Goal: Transaction & Acquisition: Purchase product/service

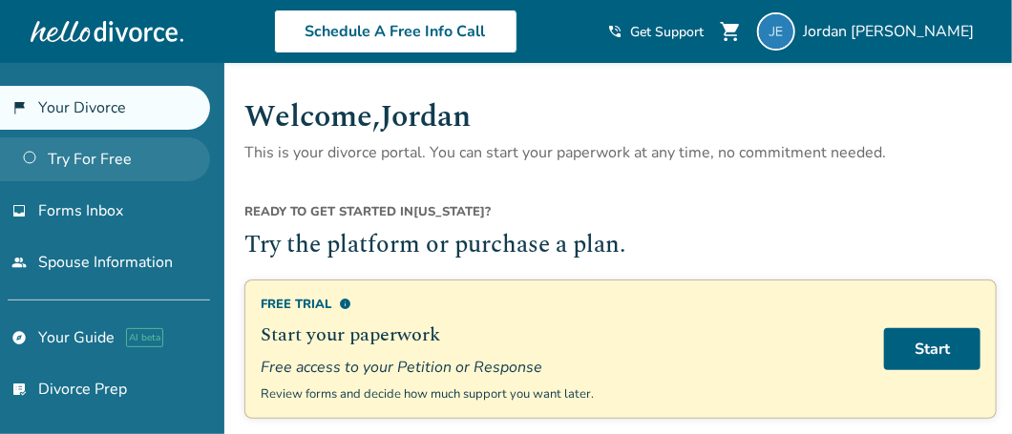
click at [103, 165] on link "Try For Free" at bounding box center [105, 159] width 210 height 44
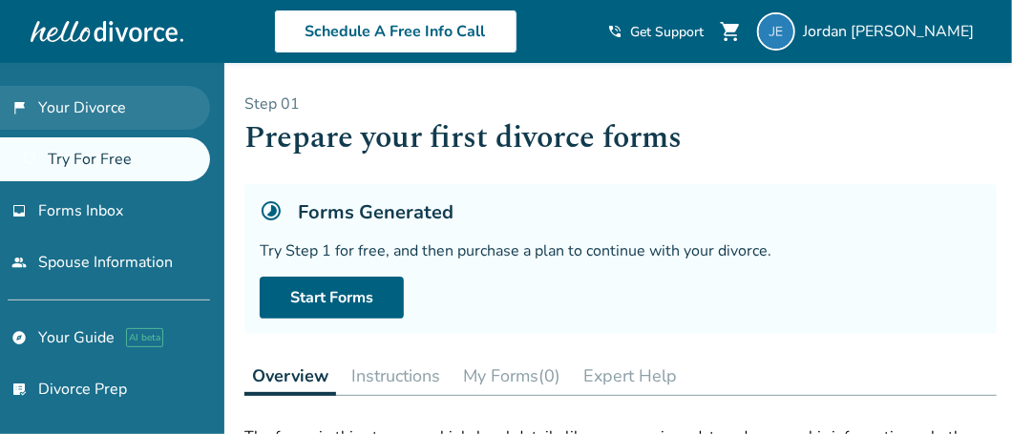
click at [130, 105] on link "flag_2 Your Divorce" at bounding box center [105, 108] width 210 height 44
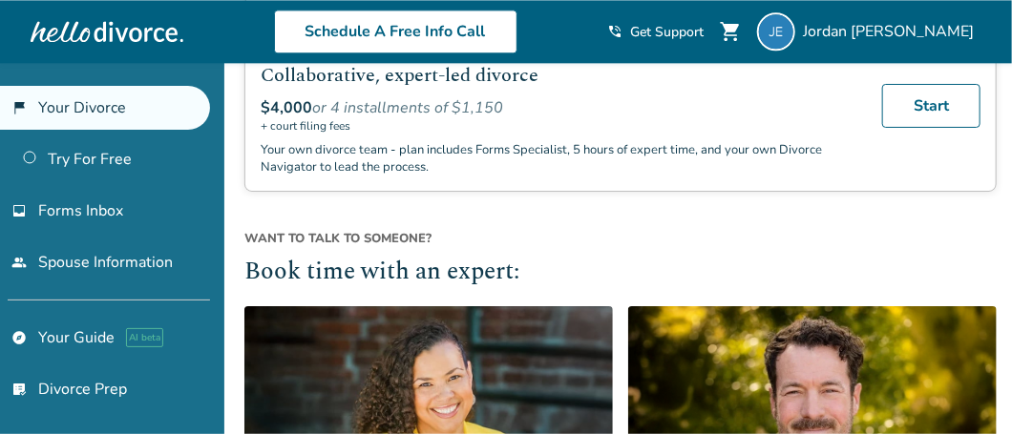
scroll to position [1539, 0]
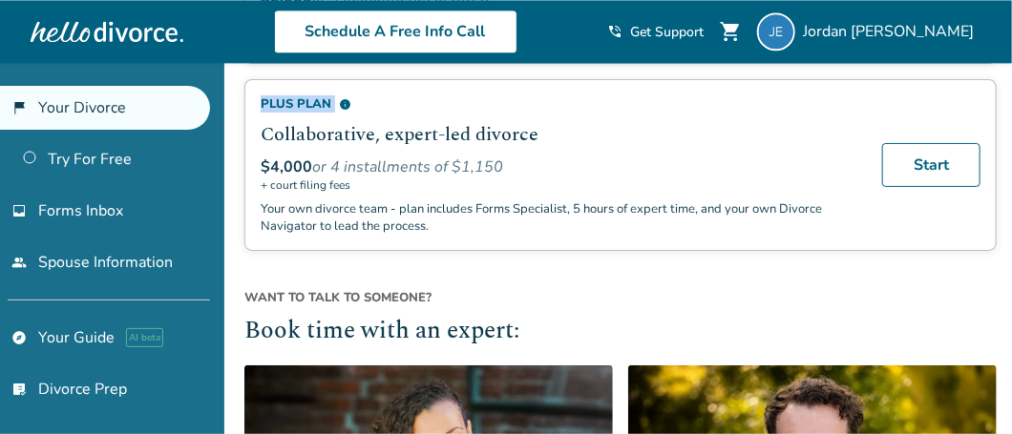
drag, startPoint x: 252, startPoint y: 86, endPoint x: 346, endPoint y: 97, distance: 94.3
click at [346, 97] on div "Plus Plan info Collaborative, expert-led divorce $4,000 or 4 installments of $1…" at bounding box center [620, 165] width 752 height 172
drag, startPoint x: 346, startPoint y: 97, endPoint x: 304, endPoint y: 253, distance: 161.2
drag, startPoint x: 334, startPoint y: 159, endPoint x: 520, endPoint y: 164, distance: 186.2
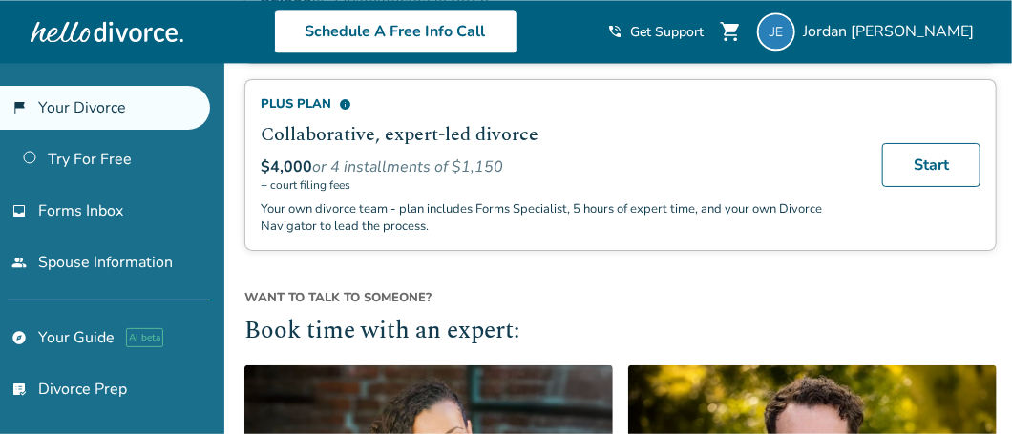
click at [518, 164] on div "$4,000 or 4 installments of $1,150" at bounding box center [560, 167] width 599 height 21
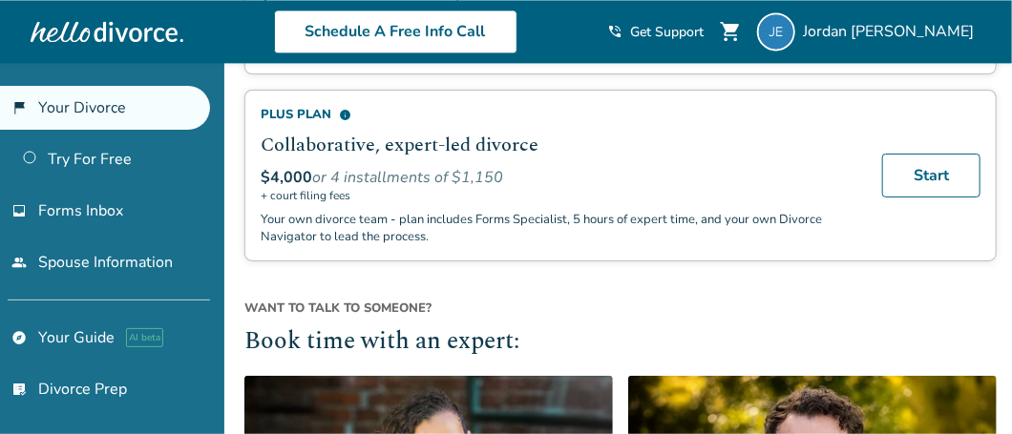
scroll to position [1528, 0]
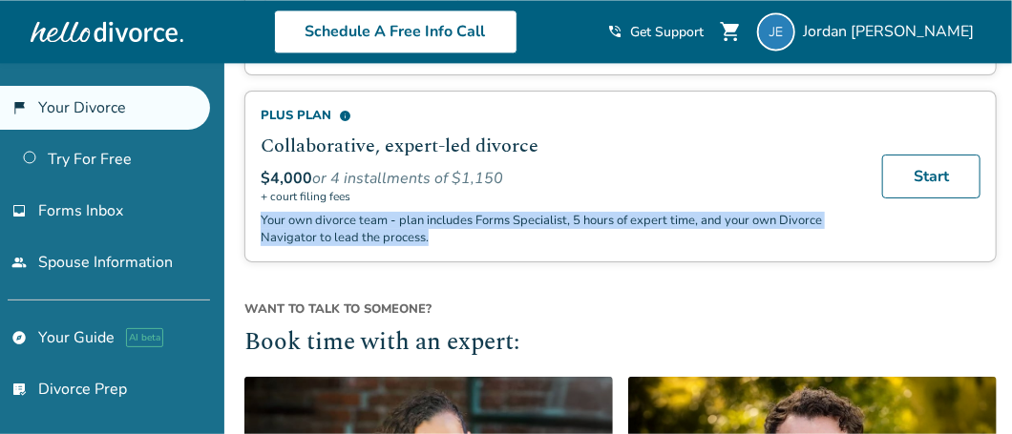
drag, startPoint x: 260, startPoint y: 214, endPoint x: 430, endPoint y: 225, distance: 170.3
click at [430, 225] on p "Your own divorce team - plan includes Forms Specialist, 5 hours of expert time,…" at bounding box center [560, 229] width 599 height 34
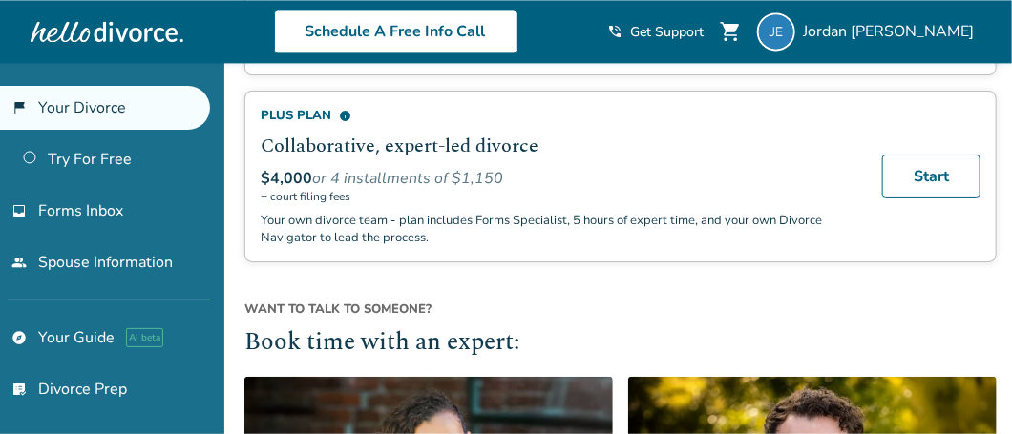
drag, startPoint x: 430, startPoint y: 225, endPoint x: 579, endPoint y: 276, distance: 157.3
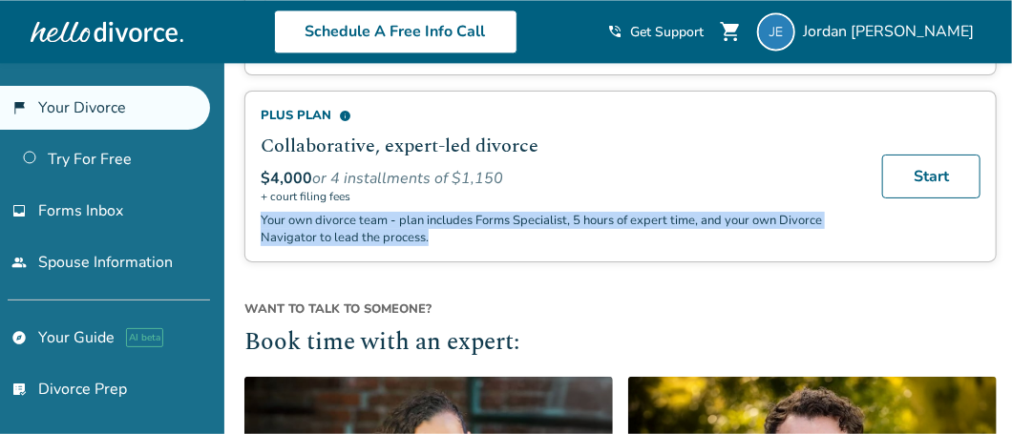
drag, startPoint x: 258, startPoint y: 212, endPoint x: 488, endPoint y: 222, distance: 230.3
click at [488, 222] on div "Plus Plan info Collaborative, expert-led divorce $4,000 or 4 installments of $1…" at bounding box center [620, 177] width 752 height 172
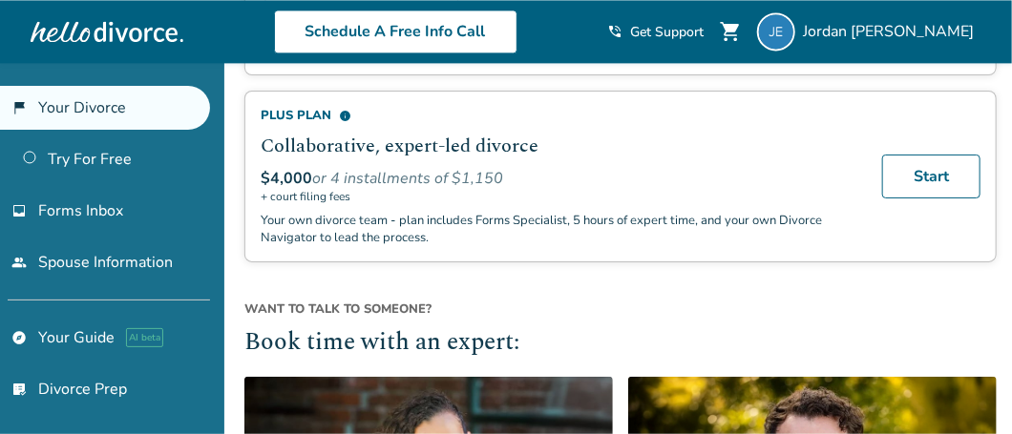
drag, startPoint x: 488, startPoint y: 222, endPoint x: 646, endPoint y: 300, distance: 176.4
click at [646, 301] on span "Want to talk to someone?" at bounding box center [620, 309] width 752 height 17
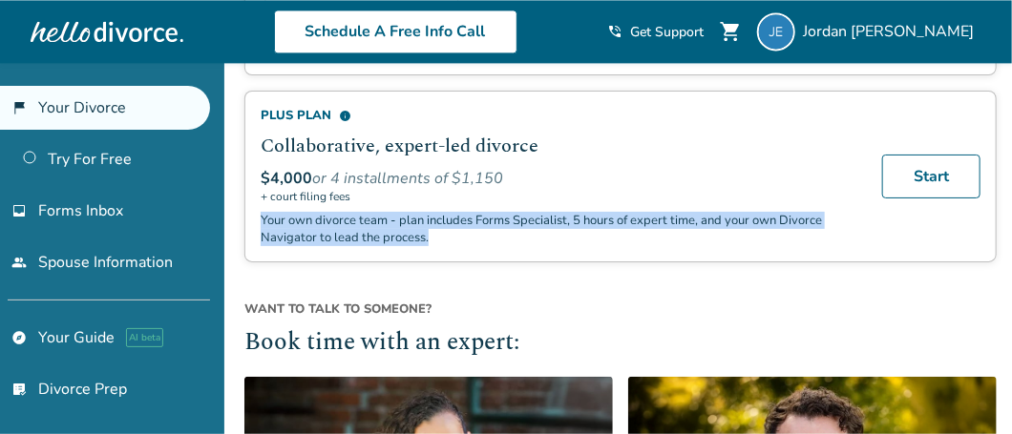
drag, startPoint x: 263, startPoint y: 213, endPoint x: 439, endPoint y: 222, distance: 176.9
click at [439, 222] on p "Your own divorce team - plan includes Forms Specialist, 5 hours of expert time,…" at bounding box center [560, 229] width 599 height 34
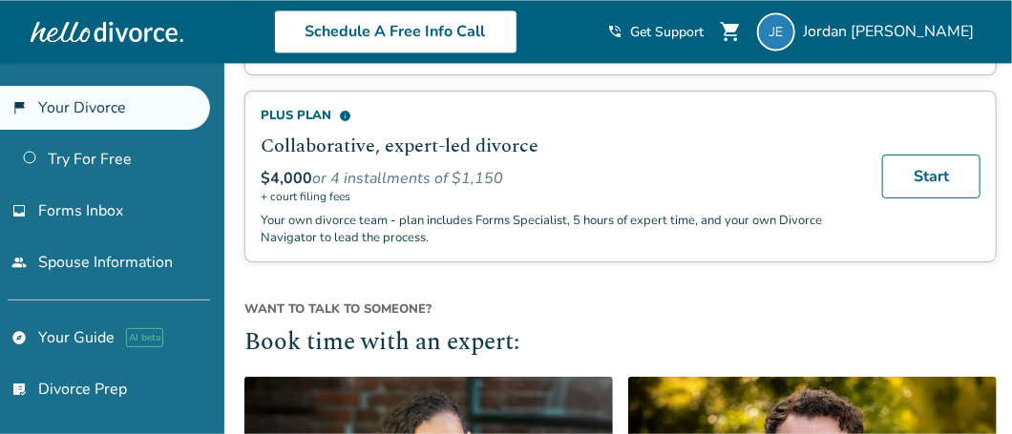
drag, startPoint x: 439, startPoint y: 222, endPoint x: 598, endPoint y: 286, distance: 170.9
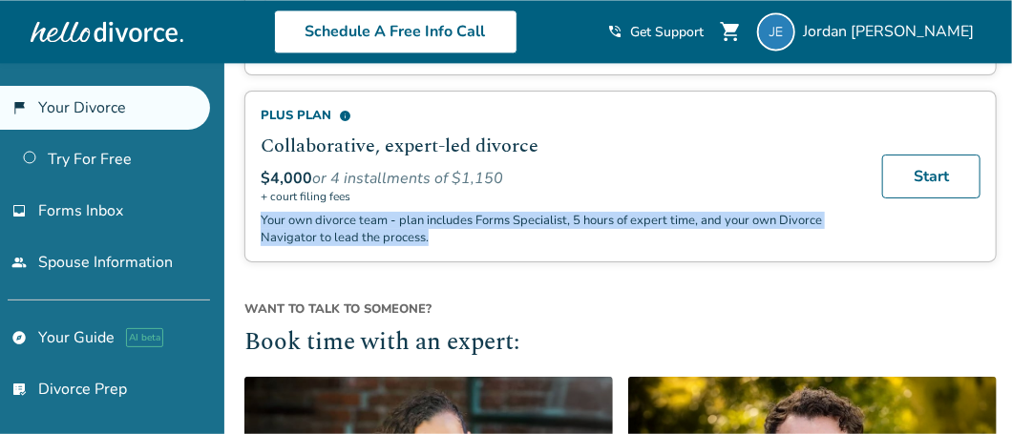
drag, startPoint x: 260, startPoint y: 207, endPoint x: 442, endPoint y: 223, distance: 183.1
click at [442, 223] on p "Your own divorce team - plan includes Forms Specialist, 5 hours of expert time,…" at bounding box center [560, 229] width 599 height 34
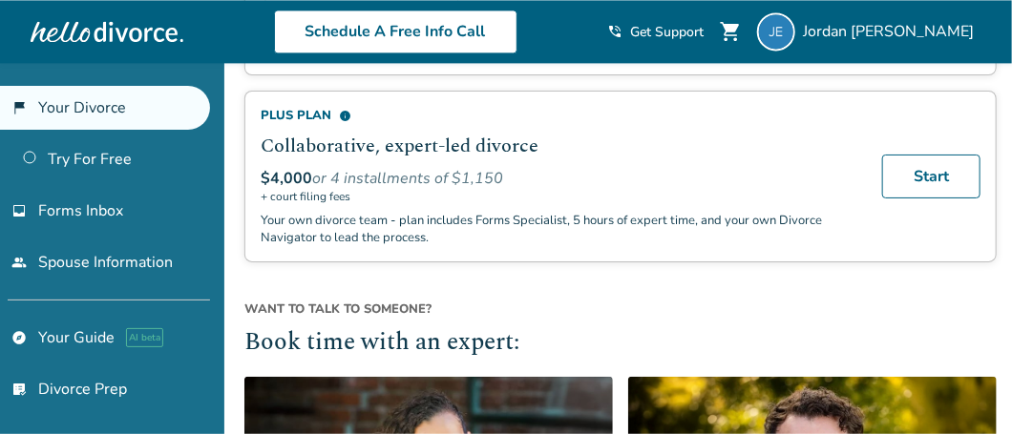
drag, startPoint x: 442, startPoint y: 223, endPoint x: 646, endPoint y: 306, distance: 220.2
click at [646, 306] on div "Want to talk to someone? Book time with an expert:" at bounding box center [620, 331] width 752 height 61
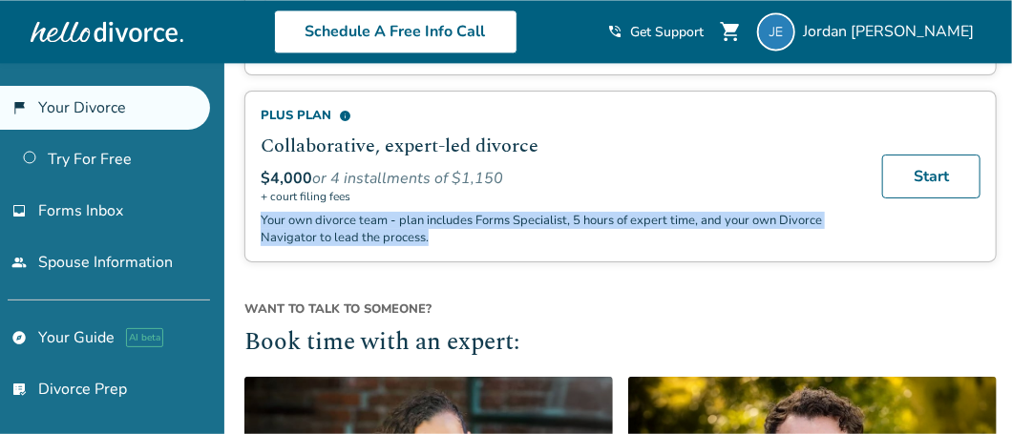
drag, startPoint x: 263, startPoint y: 207, endPoint x: 442, endPoint y: 227, distance: 180.6
click at [442, 227] on p "Your own divorce team - plan includes Forms Specialist, 5 hours of expert time,…" at bounding box center [560, 229] width 599 height 34
drag, startPoint x: 442, startPoint y: 227, endPoint x: 590, endPoint y: 264, distance: 152.6
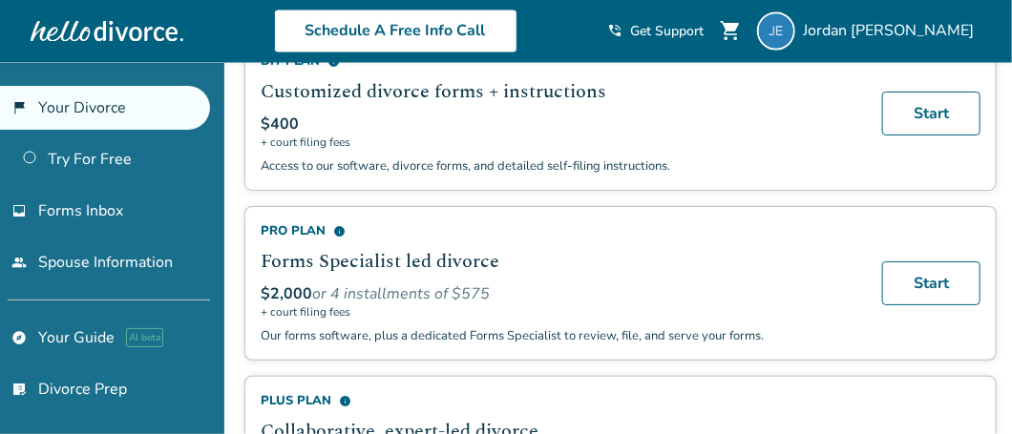
scroll to position [1240, 0]
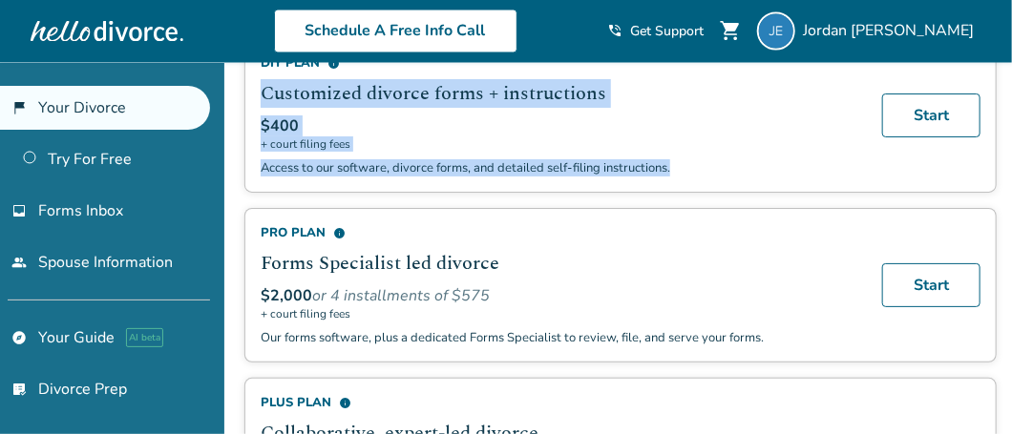
drag, startPoint x: 263, startPoint y: 82, endPoint x: 686, endPoint y: 172, distance: 433.3
click at [686, 172] on div "DIY Plan info Customized divorce forms + instructions $400 + court filing fees …" at bounding box center [620, 115] width 752 height 155
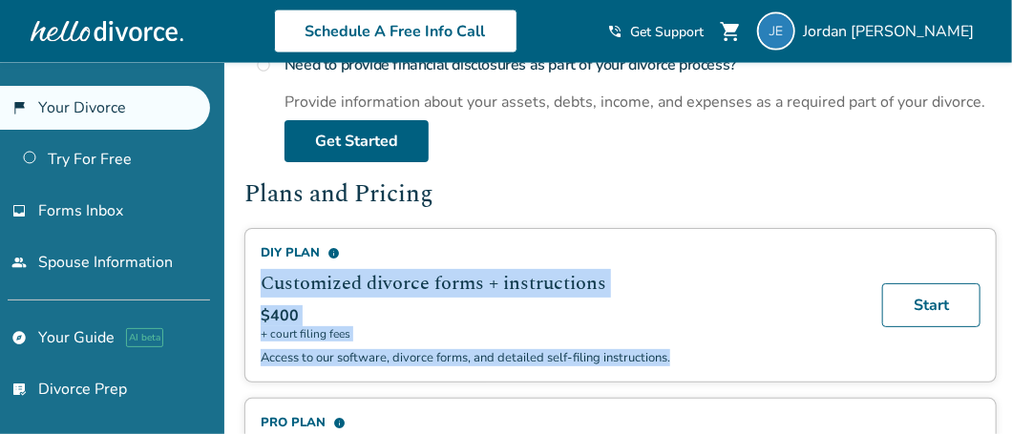
scroll to position [1049, 0]
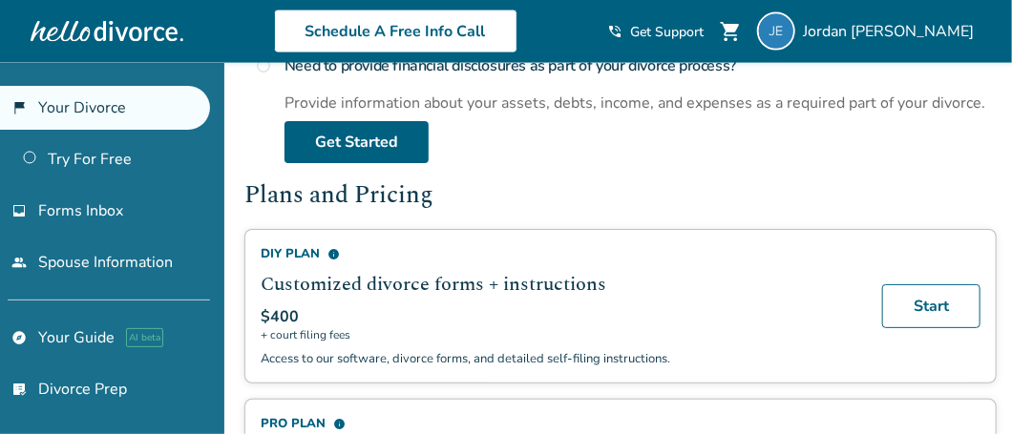
drag, startPoint x: 610, startPoint y: 204, endPoint x: 520, endPoint y: 223, distance: 91.8
click at [609, 204] on h2 "Plans and Pricing" at bounding box center [620, 197] width 752 height 36
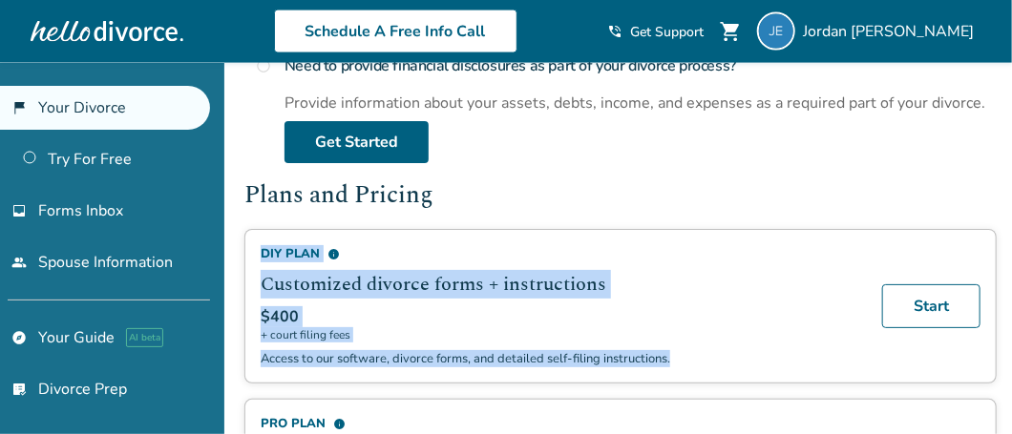
drag, startPoint x: 256, startPoint y: 243, endPoint x: 678, endPoint y: 346, distance: 434.4
click at [678, 346] on div "DIY Plan info Customized divorce forms + instructions $400 + court filing fees …" at bounding box center [620, 306] width 752 height 155
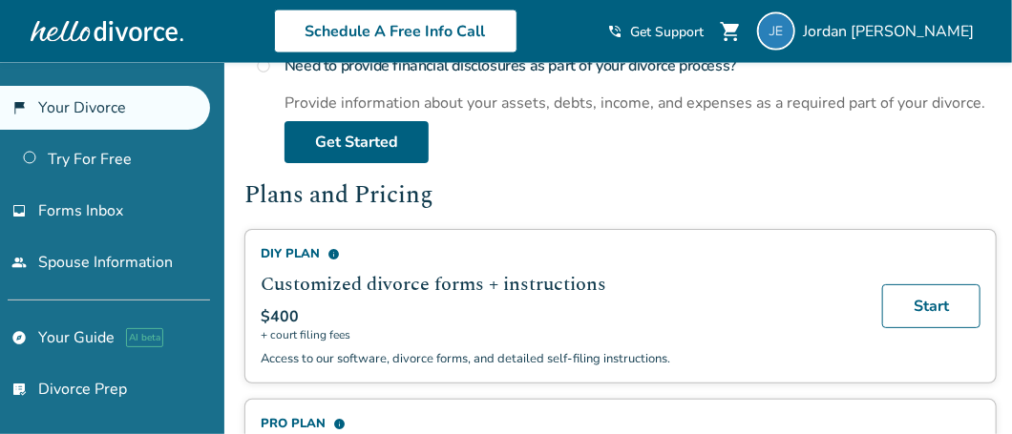
drag, startPoint x: 679, startPoint y: 346, endPoint x: 608, endPoint y: 191, distance: 170.0
click at [608, 191] on h2 "Plans and Pricing" at bounding box center [620, 197] width 752 height 36
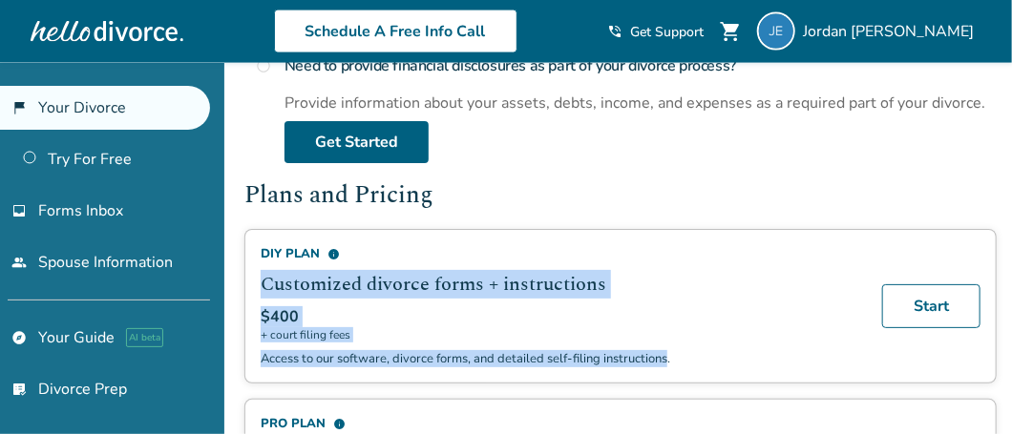
drag, startPoint x: 263, startPoint y: 276, endPoint x: 665, endPoint y: 350, distance: 408.8
click at [665, 350] on div "DIY Plan info Customized divorce forms + instructions $400 + court filing fees …" at bounding box center [560, 306] width 599 height 122
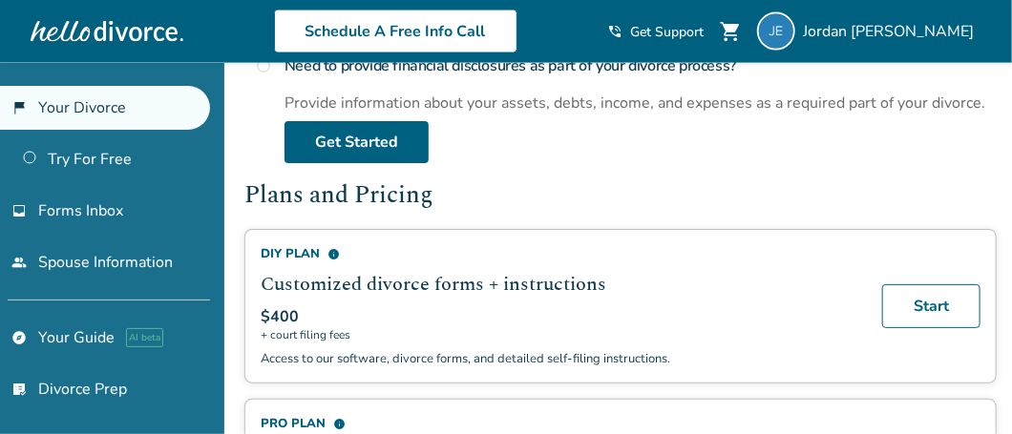
drag, startPoint x: 665, startPoint y: 350, endPoint x: 576, endPoint y: 176, distance: 196.0
click at [576, 179] on h2 "Plans and Pricing" at bounding box center [620, 197] width 752 height 36
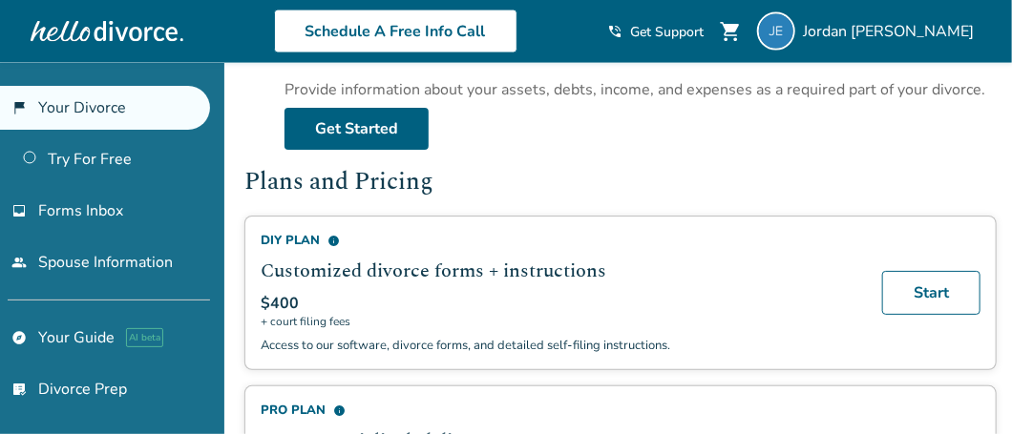
scroll to position [1062, 0]
drag, startPoint x: 582, startPoint y: 137, endPoint x: 559, endPoint y: 140, distance: 23.1
click at [581, 137] on div "Need to provide financial disclosures as part of your divorce process? Provide …" at bounding box center [641, 92] width 712 height 116
